Goal: Information Seeking & Learning: Find specific fact

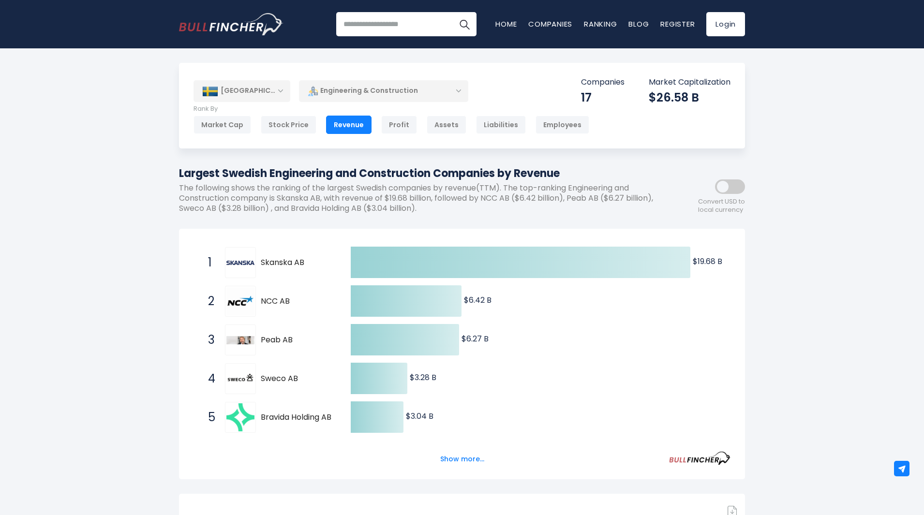
drag, startPoint x: 596, startPoint y: 173, endPoint x: 149, endPoint y: 182, distance: 447.6
drag, startPoint x: 180, startPoint y: 173, endPoint x: 612, endPoint y: 163, distance: 432.1
click at [620, 175] on h1 "Largest Swedish Engineering and Construction Companies by Revenue" at bounding box center [418, 173] width 479 height 16
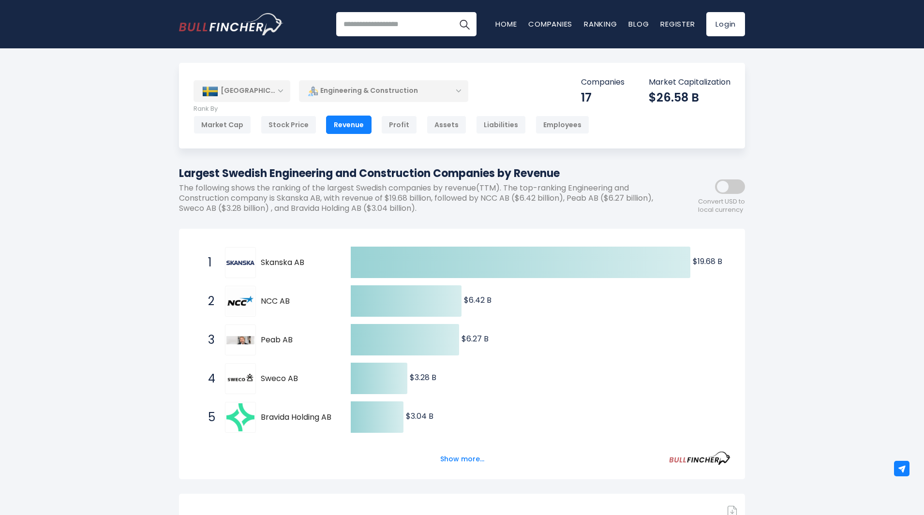
click at [612, 169] on h1 "Largest Swedish Engineering and Construction Companies by Revenue" at bounding box center [418, 173] width 479 height 16
drag, startPoint x: 434, startPoint y: 199, endPoint x: 388, endPoint y: 195, distance: 46.2
click at [388, 195] on p "The following shows the ranking of the largest Swedish companies by revenue(TTM…" at bounding box center [418, 198] width 479 height 30
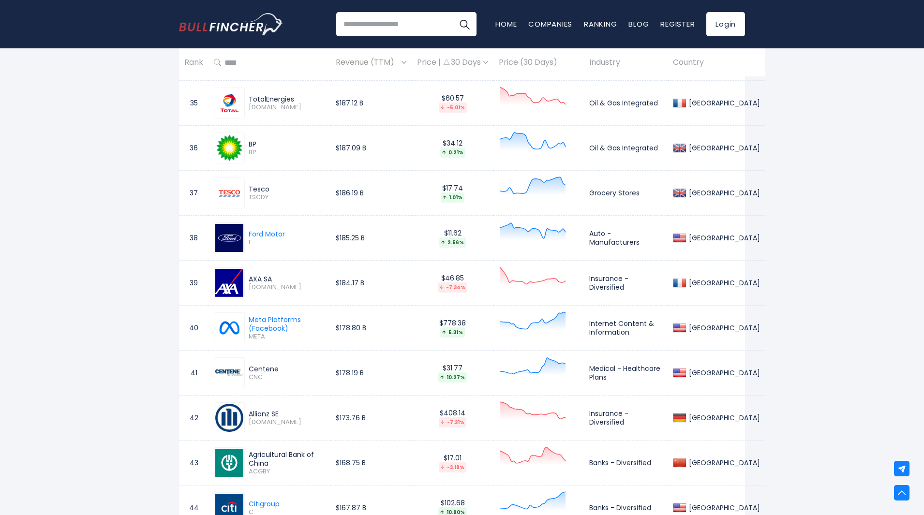
drag, startPoint x: 438, startPoint y: -1628, endPoint x: 413, endPoint y: -1626, distance: 25.2
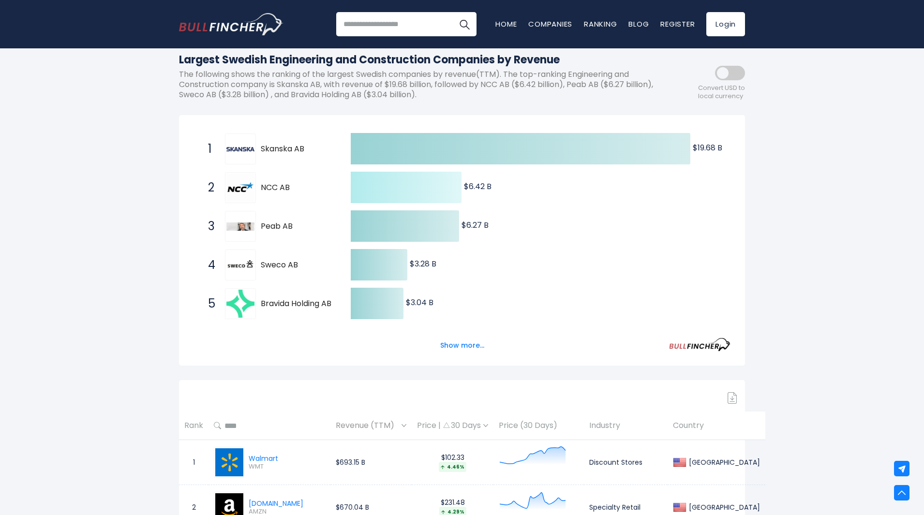
scroll to position [48, 0]
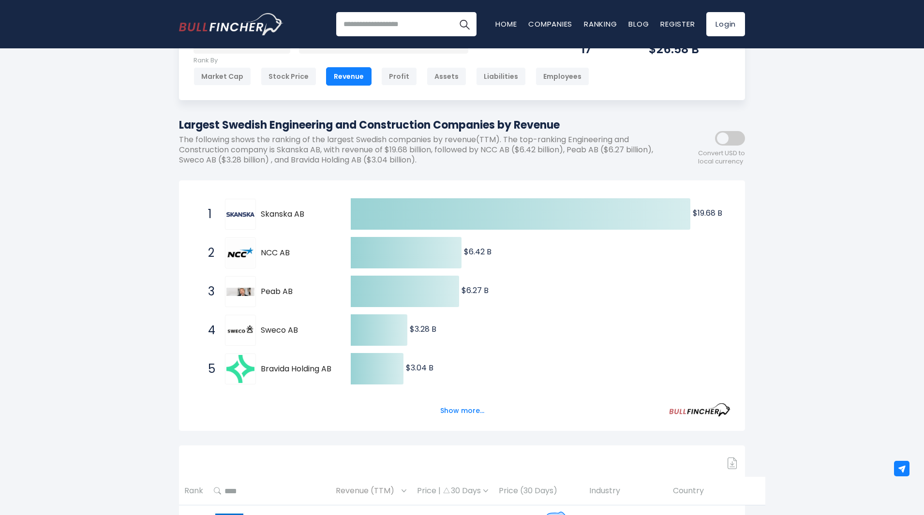
drag, startPoint x: 300, startPoint y: 160, endPoint x: 249, endPoint y: 159, distance: 51.8
click at [249, 159] on p "The following shows the ranking of the largest Swedish companies by revenue(TTM…" at bounding box center [418, 150] width 479 height 30
